Goal: Information Seeking & Learning: Learn about a topic

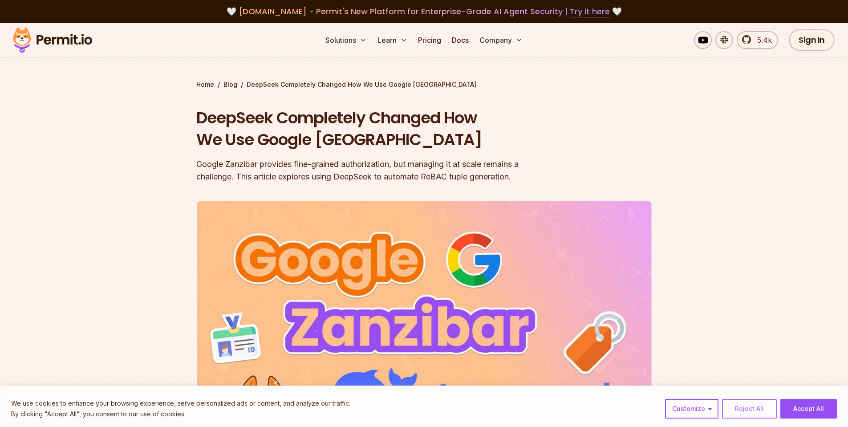
click at [760, 414] on button "Reject All" at bounding box center [749, 409] width 55 height 20
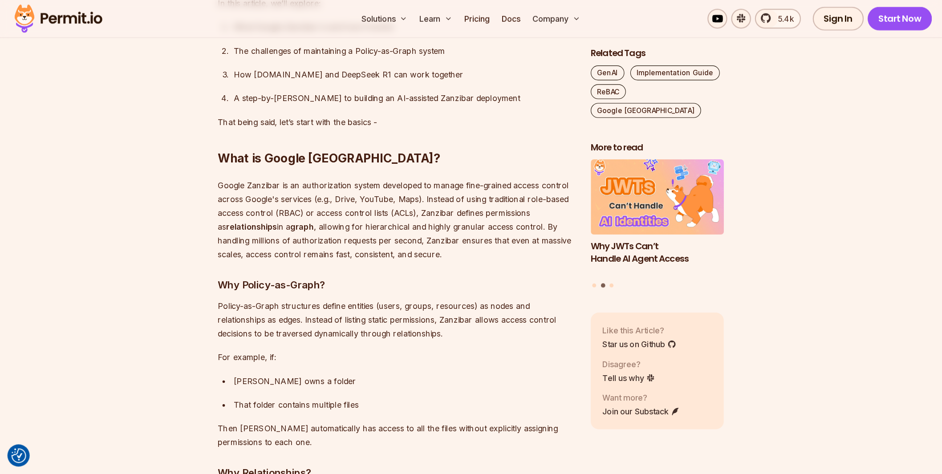
scroll to position [854, 0]
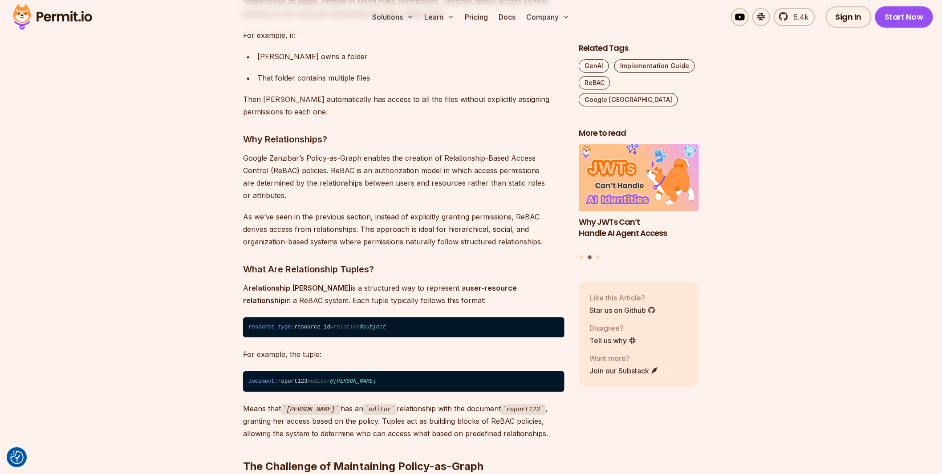
scroll to position [1117, 0]
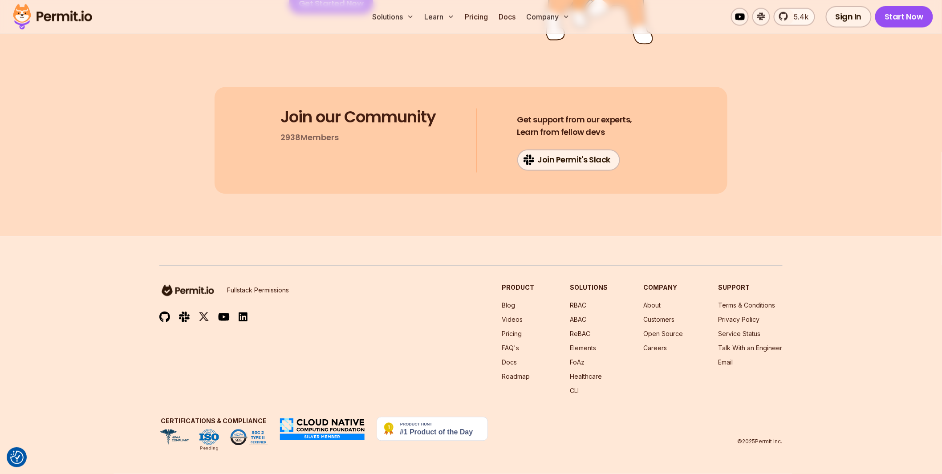
scroll to position [8024, 0]
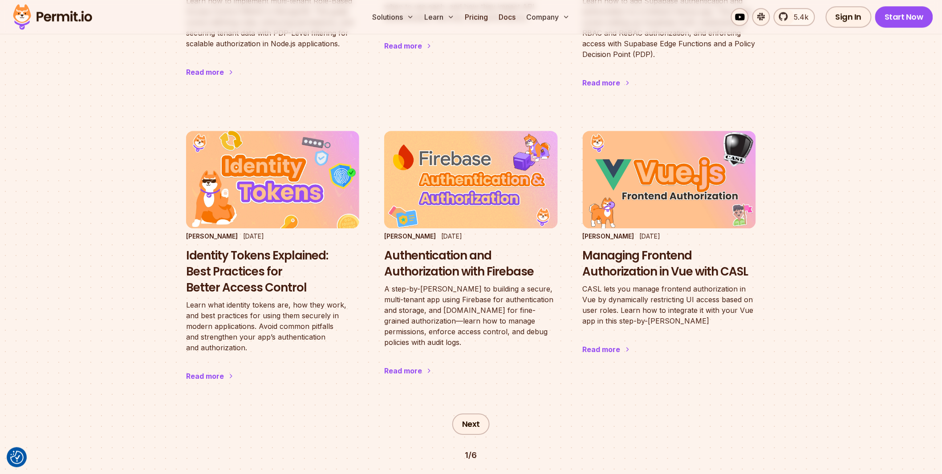
scroll to position [1089, 0]
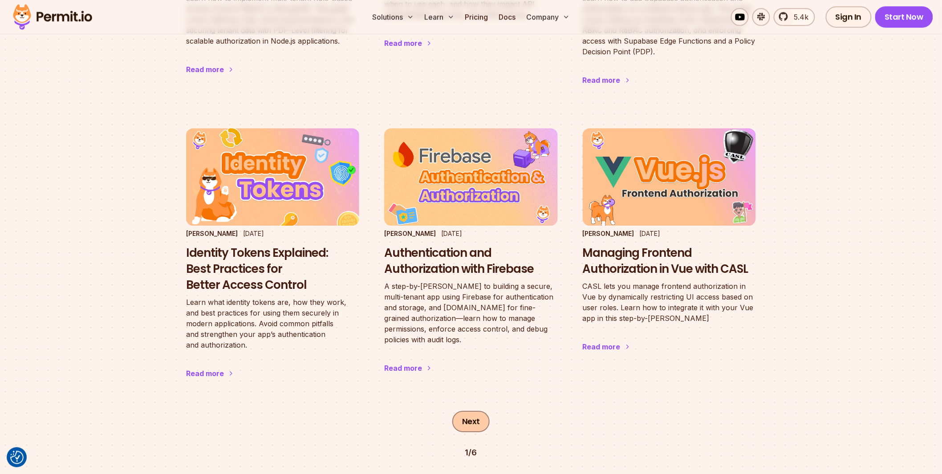
click at [476, 411] on link "Next" at bounding box center [470, 421] width 37 height 21
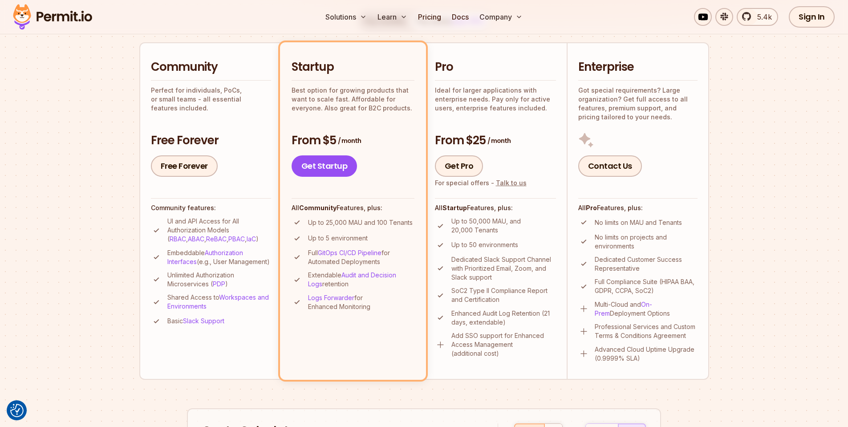
scroll to position [214, 0]
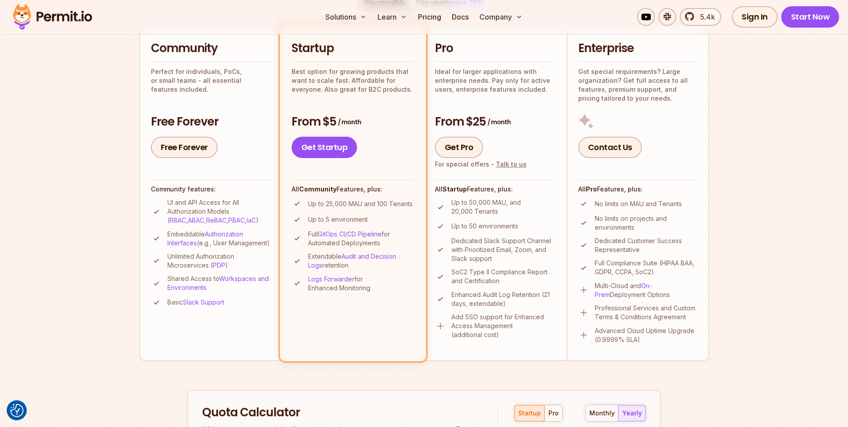
click at [774, 136] on section "Permit Pricing From Free to Predictable Scaling From a startup with 100 users t…" at bounding box center [424, 291] width 848 height 963
click at [829, 248] on section "Permit Pricing From Free to Predictable Scaling From a startup with 100 users t…" at bounding box center [424, 291] width 848 height 963
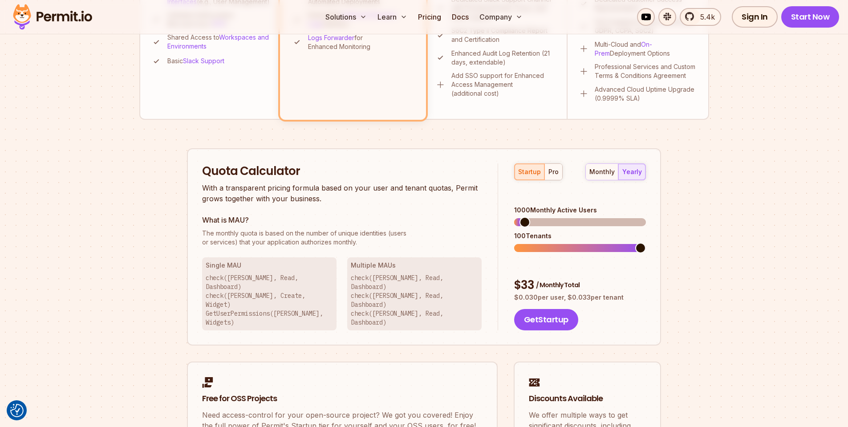
scroll to position [481, 0]
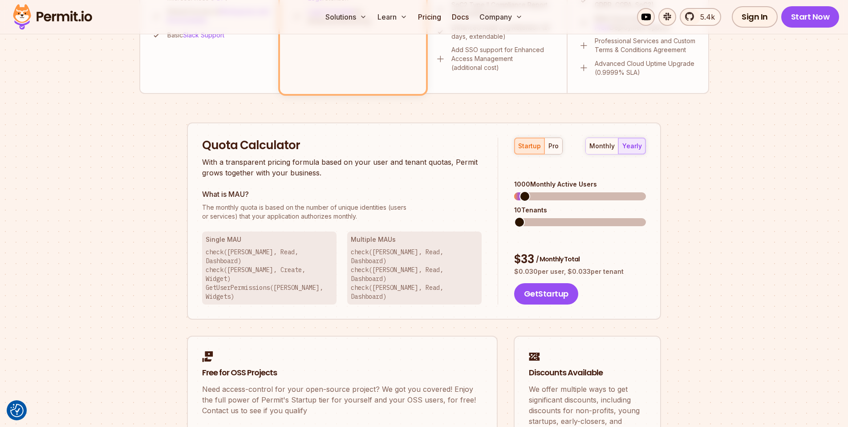
click at [514, 217] on span at bounding box center [519, 222] width 11 height 11
click at [646, 227] on span at bounding box center [640, 222] width 11 height 11
click at [702, 235] on div "Permit Pricing From Free to Predictable Scaling From a startup with 100 users t…" at bounding box center [424, 49] width 570 height 842
click at [576, 251] on div "$ 33 / Monthly Total" at bounding box center [580, 259] width 132 height 16
click at [604, 217] on span at bounding box center [599, 222] width 11 height 11
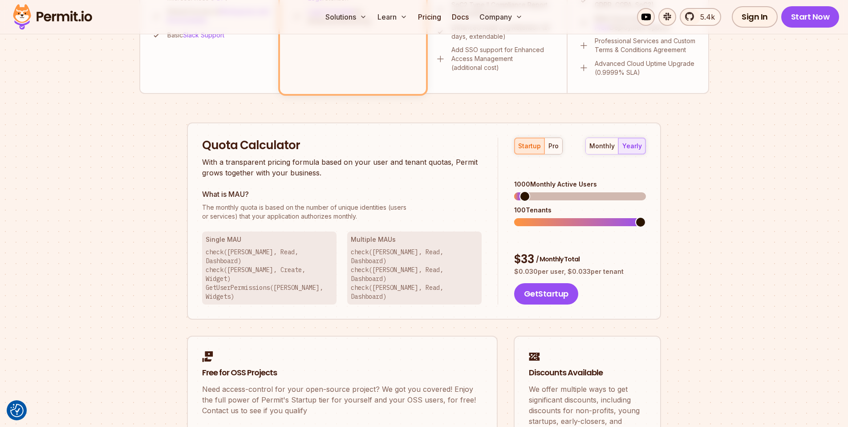
click at [646, 217] on span at bounding box center [640, 222] width 11 height 11
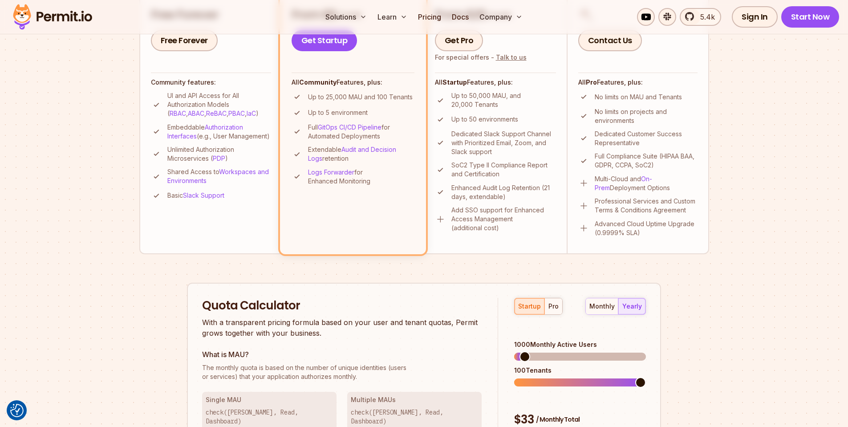
scroll to position [374, 0]
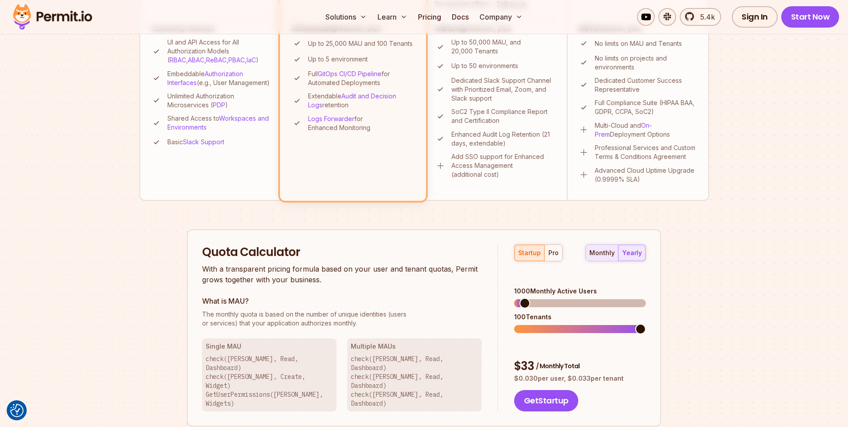
click at [597, 251] on div "monthly" at bounding box center [601, 252] width 25 height 9
click at [630, 249] on div "yearly" at bounding box center [632, 252] width 20 height 9
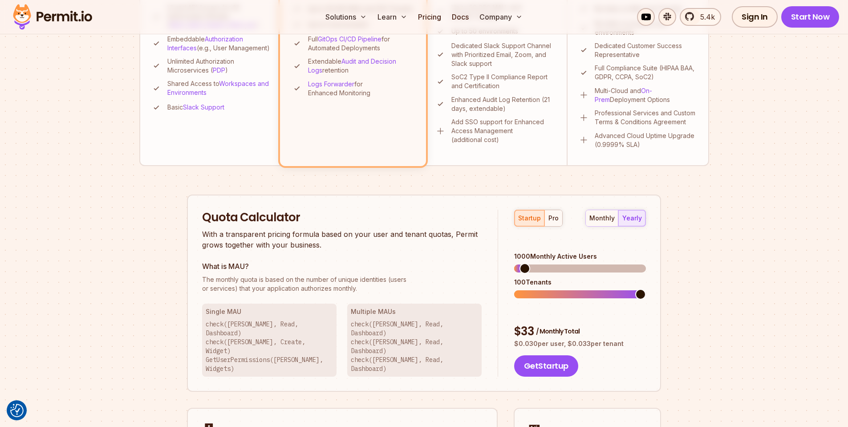
scroll to position [427, 0]
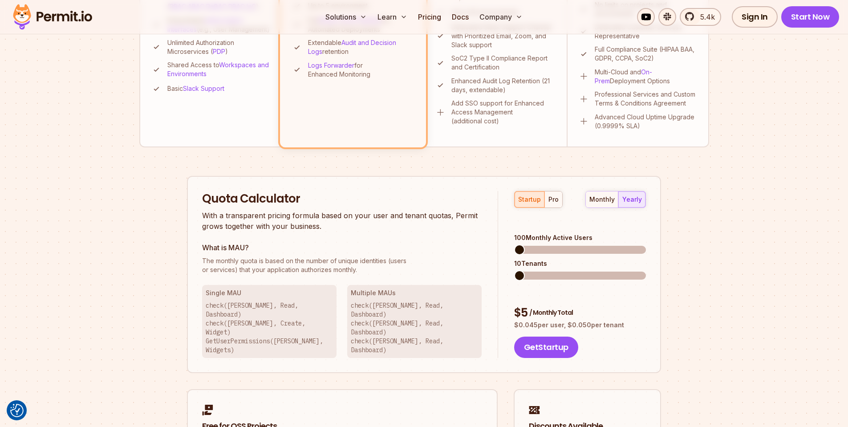
click at [514, 244] on span at bounding box center [519, 249] width 11 height 11
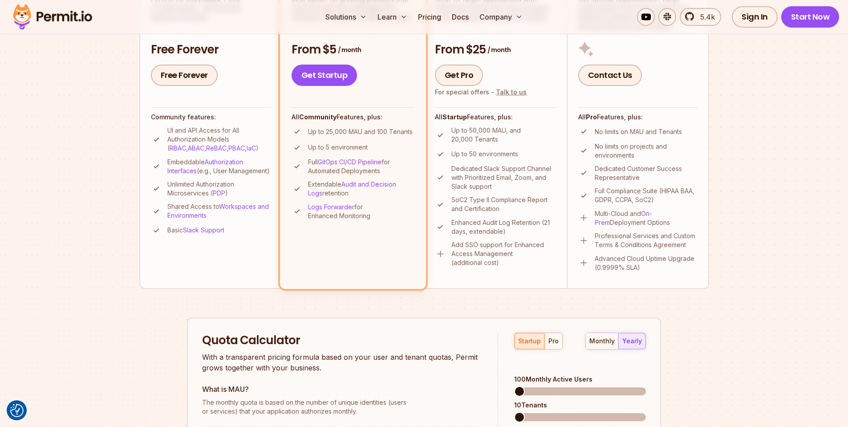
scroll to position [267, 0]
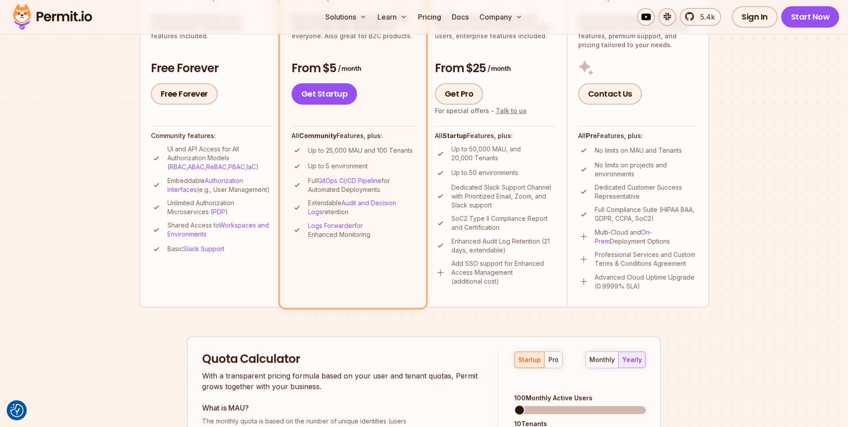
click at [448, 348] on div "Quota Calculator With a transparent pricing formula based on your user and tena…" at bounding box center [424, 435] width 474 height 198
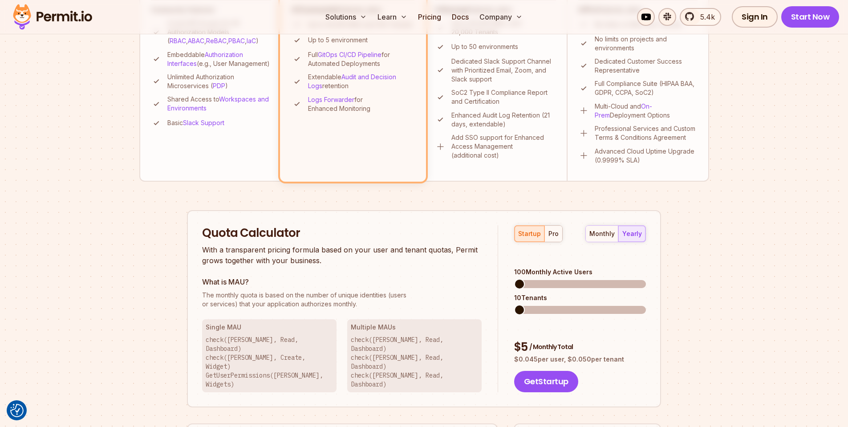
scroll to position [374, 0]
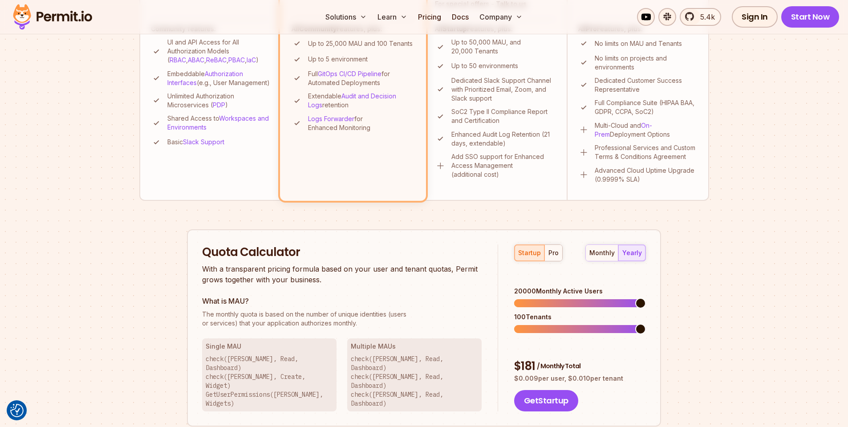
click at [646, 308] on span at bounding box center [640, 303] width 11 height 11
click at [635, 323] on span at bounding box center [640, 328] width 11 height 11
click at [605, 323] on span at bounding box center [599, 328] width 11 height 11
click at [514, 325] on span at bounding box center [543, 329] width 59 height 8
click at [646, 323] on span at bounding box center [640, 328] width 11 height 11
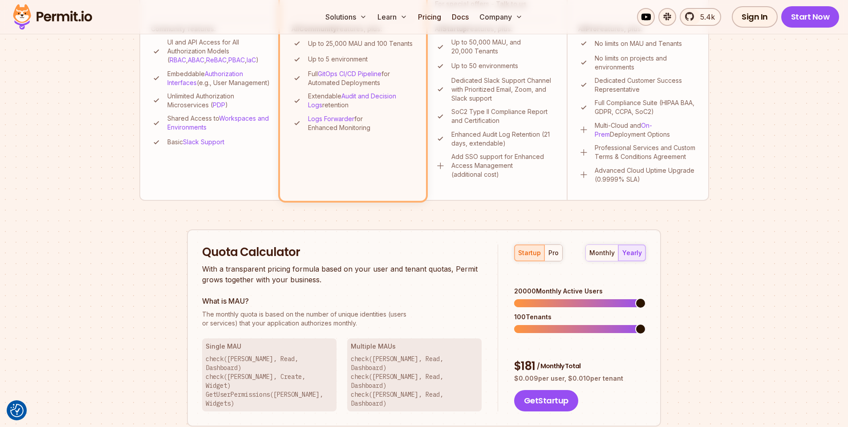
click at [701, 314] on div "Permit Pricing From Free to Predictable Scaling From a startup with 100 users t…" at bounding box center [424, 156] width 570 height 842
click at [589, 323] on span at bounding box center [586, 328] width 11 height 11
click at [614, 358] on div "$ 181 / Monthly Total" at bounding box center [580, 366] width 132 height 16
click at [514, 323] on span at bounding box center [519, 328] width 11 height 11
click at [565, 327] on div "startup pro monthly yearly 20000 Monthly Active Users 10 Tenants $ 181 / Monthl…" at bounding box center [572, 327] width 148 height 167
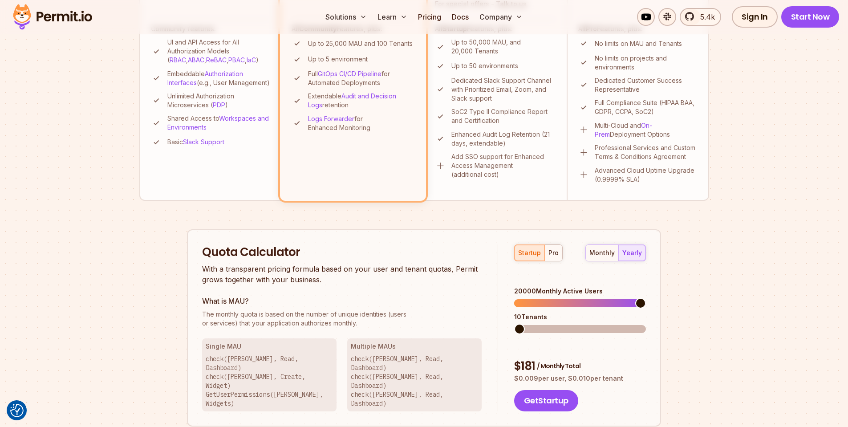
click at [490, 304] on div "Quota Calculator With a transparent pricing formula based on your user and tena…" at bounding box center [350, 327] width 296 height 167
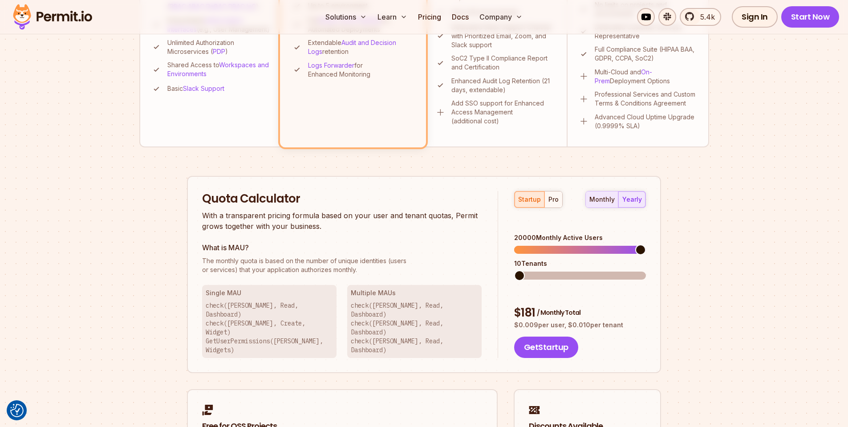
click at [595, 198] on div "monthly" at bounding box center [601, 199] width 25 height 9
click at [638, 199] on div "yearly" at bounding box center [632, 199] width 20 height 9
click at [689, 272] on div "Permit Pricing From Free to Predictable Scaling From a startup with 100 users t…" at bounding box center [424, 102] width 570 height 842
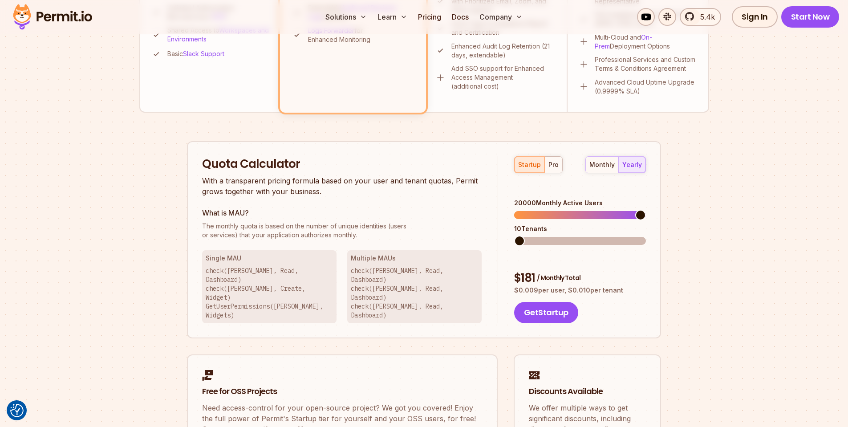
scroll to position [481, 0]
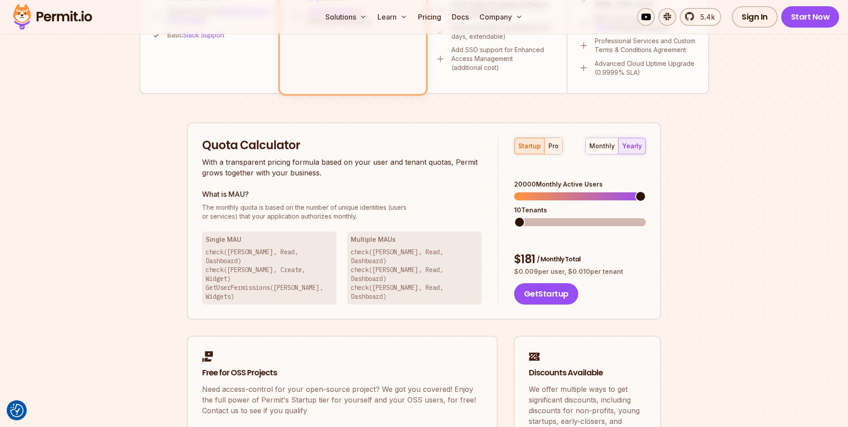
click at [552, 147] on div "pro" at bounding box center [553, 145] width 10 height 9
click at [646, 191] on span at bounding box center [640, 196] width 11 height 11
click at [514, 218] on span at bounding box center [519, 222] width 11 height 11
click at [673, 256] on div "Permit Pricing From Free to Predictable Scaling From a startup with 100 users t…" at bounding box center [424, 49] width 570 height 842
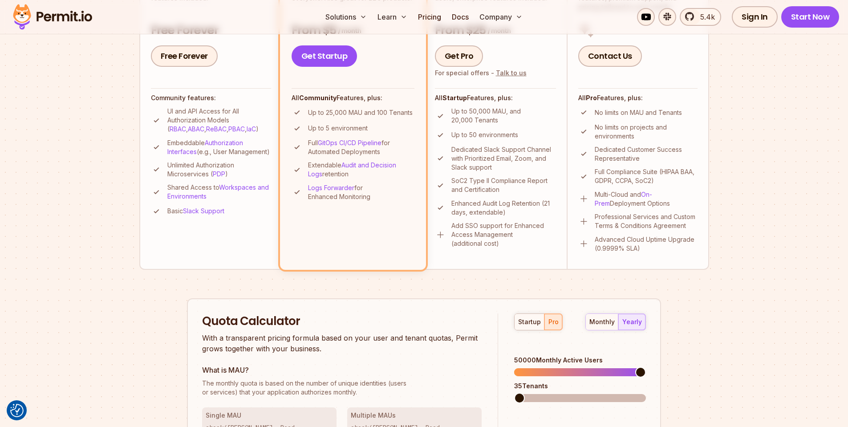
scroll to position [0, 0]
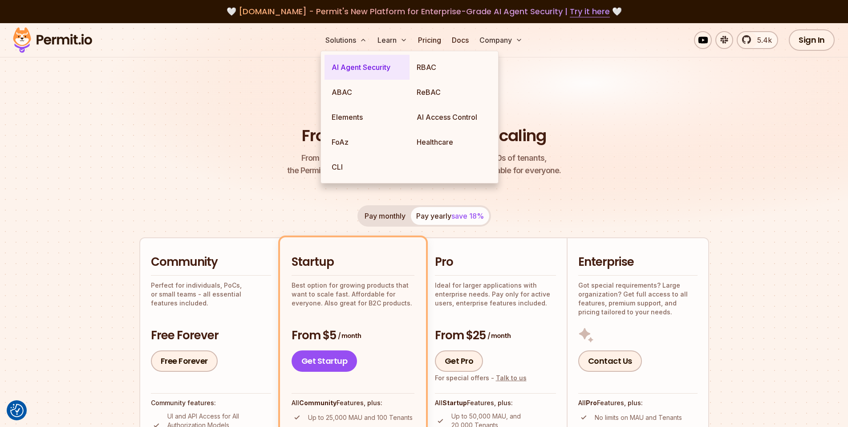
click at [388, 72] on link "AI Agent Security" at bounding box center [366, 67] width 85 height 25
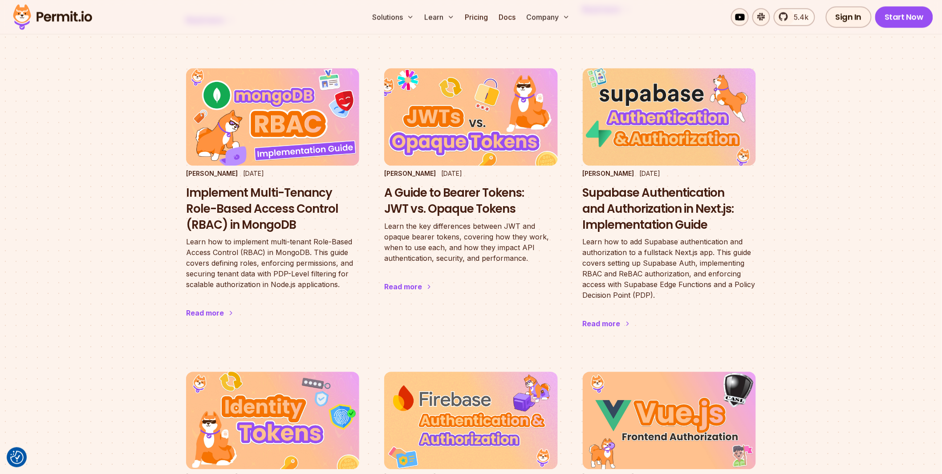
scroll to position [1088, 0]
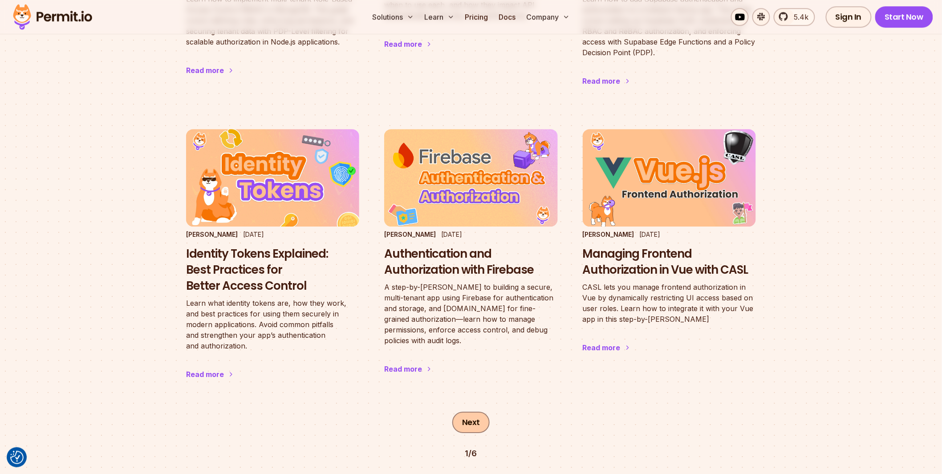
click at [476, 412] on link "Next" at bounding box center [470, 422] width 37 height 21
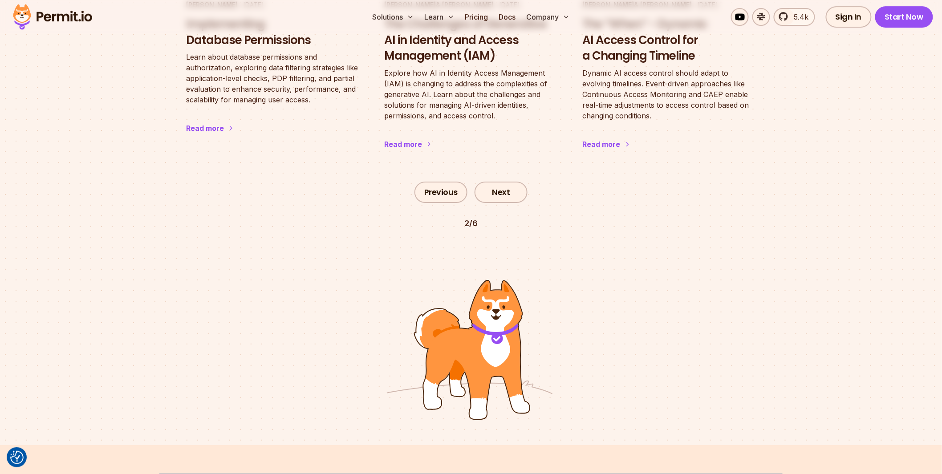
scroll to position [1397, 0]
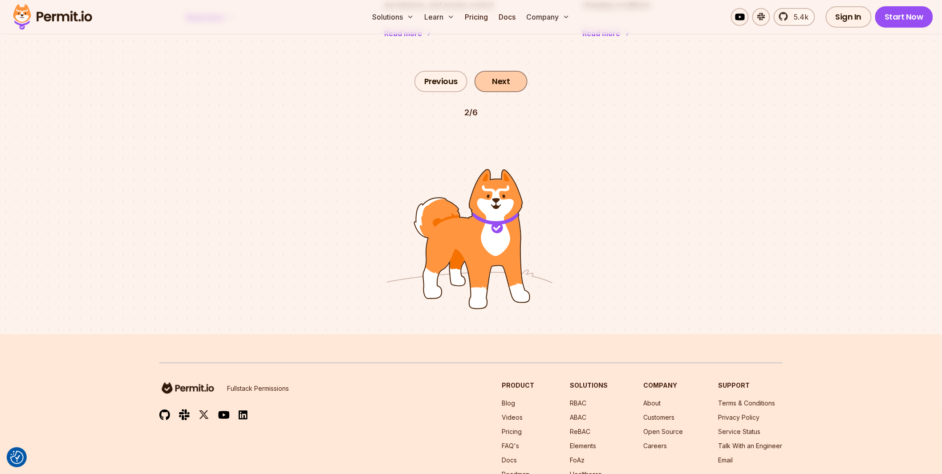
click at [503, 85] on link "Next" at bounding box center [500, 81] width 53 height 21
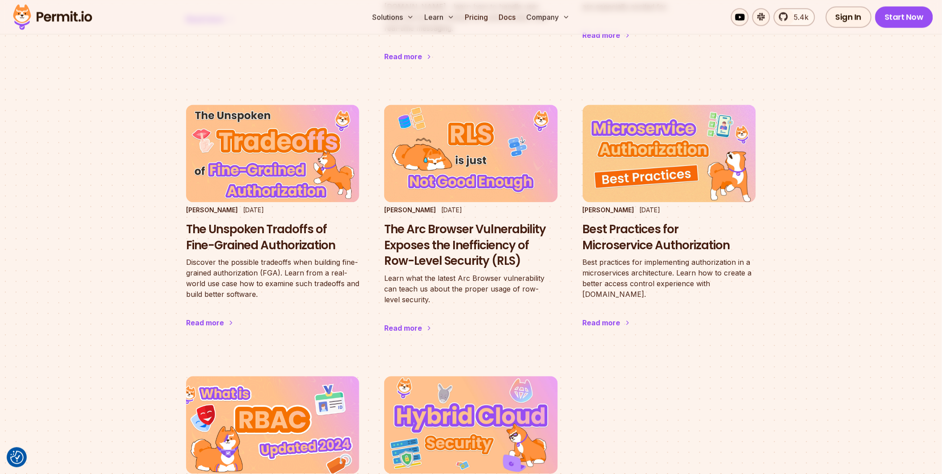
scroll to position [863, 0]
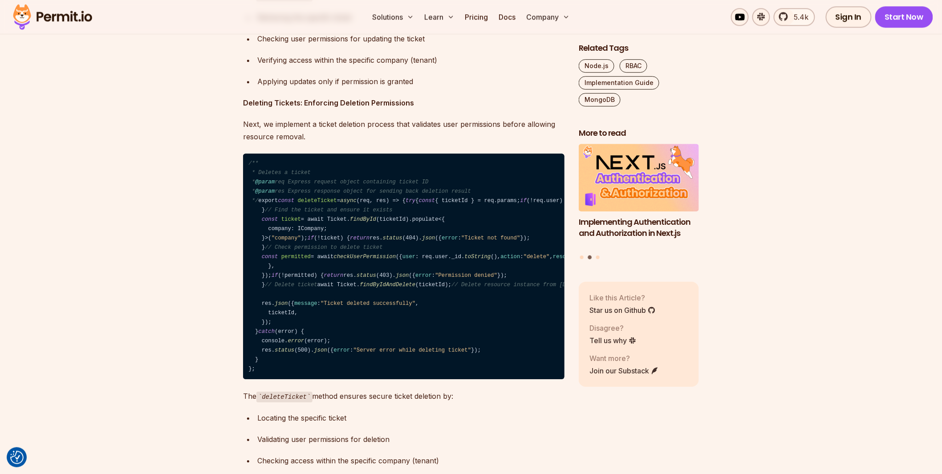
scroll to position [16671, 0]
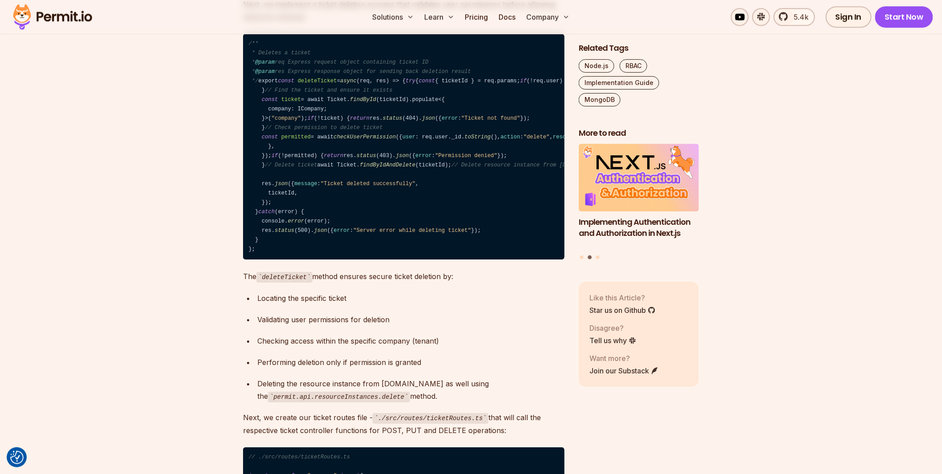
drag, startPoint x: 510, startPoint y: 280, endPoint x: 372, endPoint y: 124, distance: 207.7
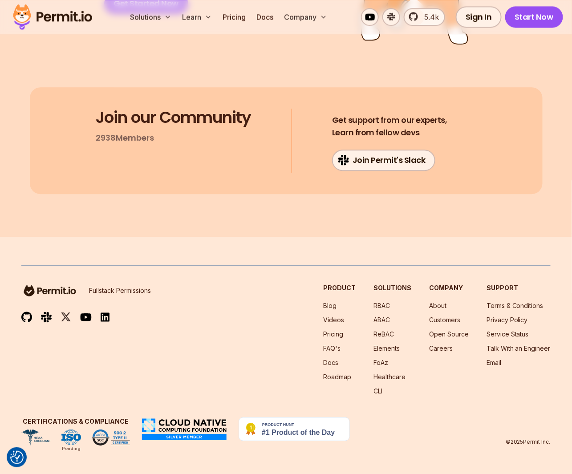
scroll to position [28024, 0]
